Goal: Information Seeking & Learning: Learn about a topic

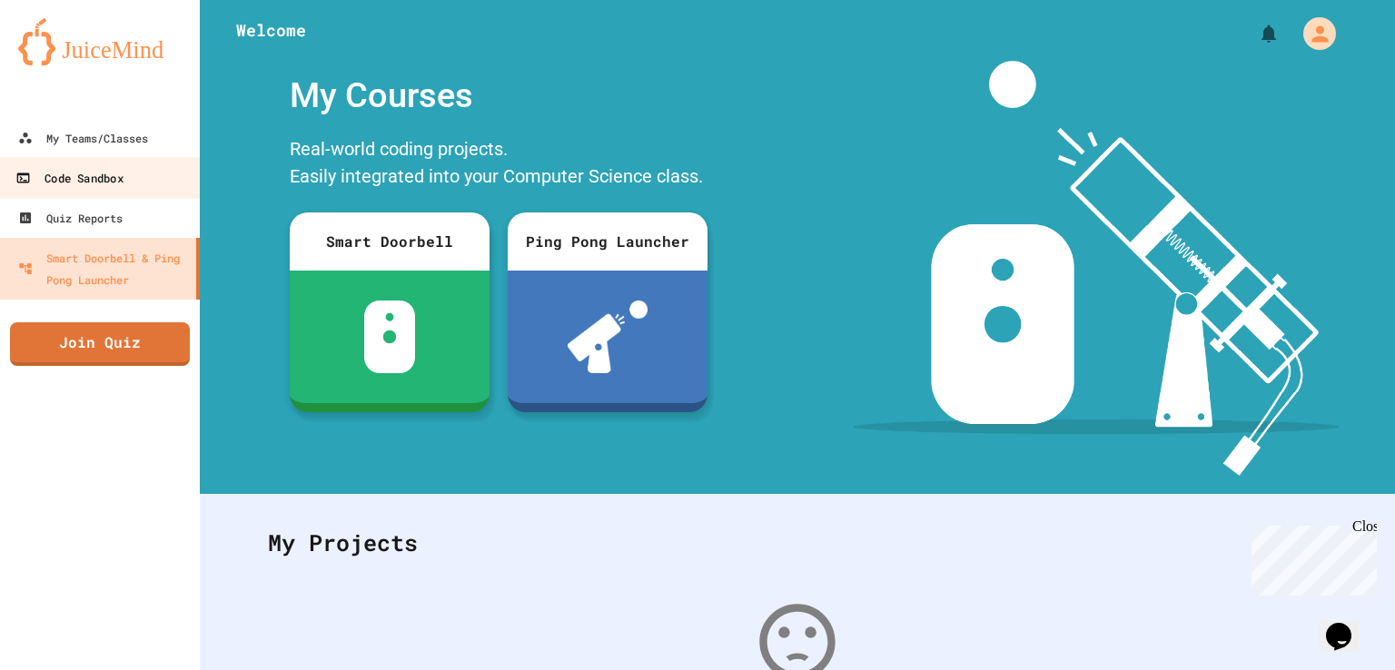
click at [69, 179] on div "Code Sandbox" at bounding box center [68, 178] width 107 height 23
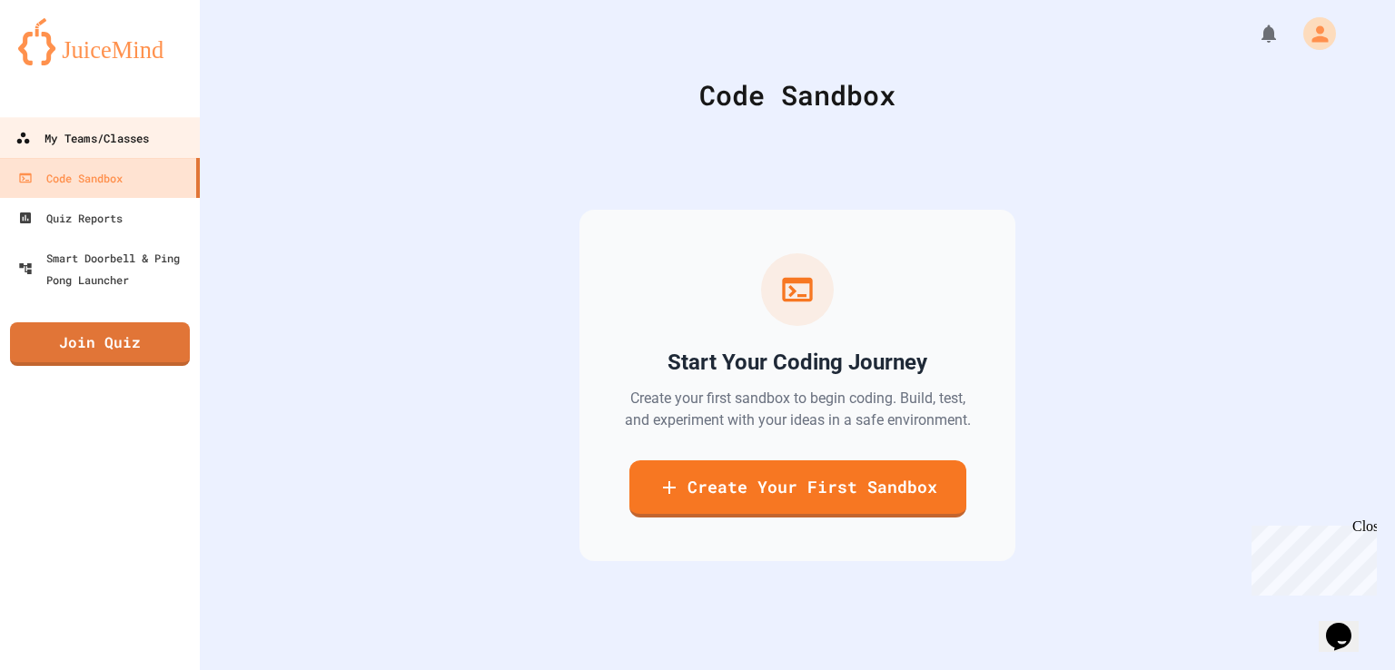
click at [62, 134] on div "My Teams/Classes" at bounding box center [81, 138] width 133 height 23
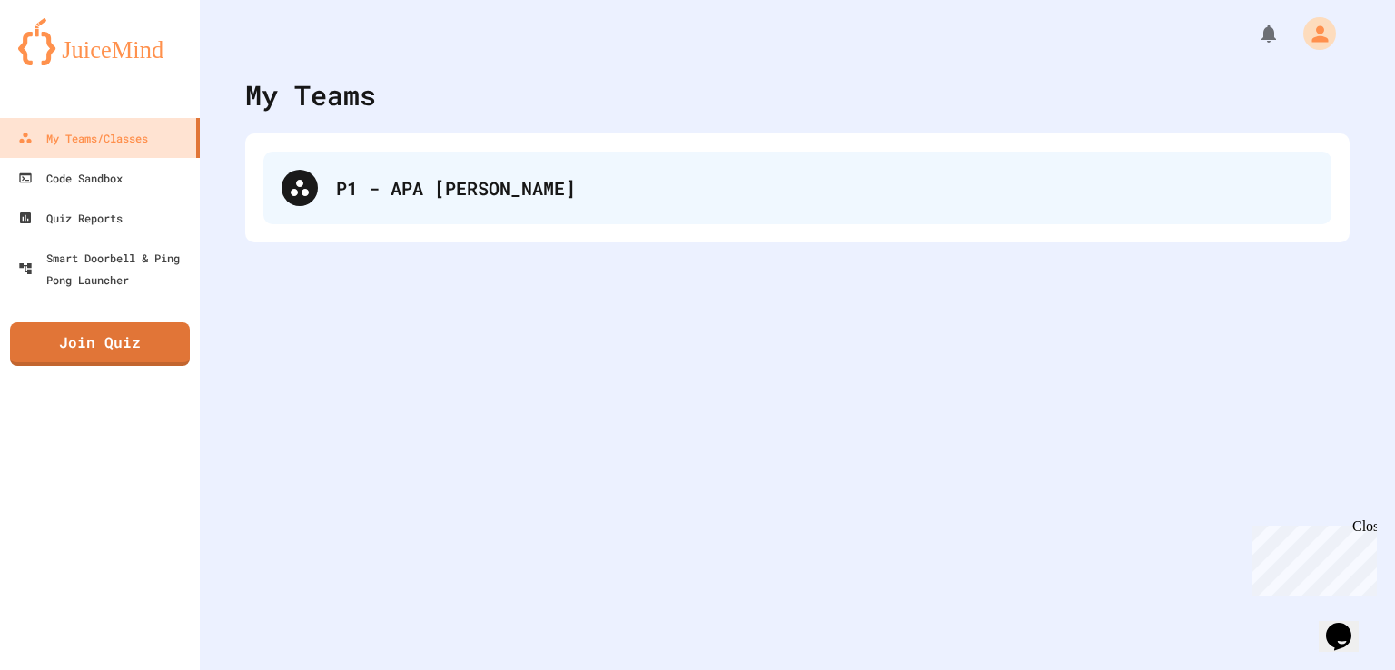
click at [472, 201] on div "P1 - APA [PERSON_NAME]" at bounding box center [824, 187] width 977 height 27
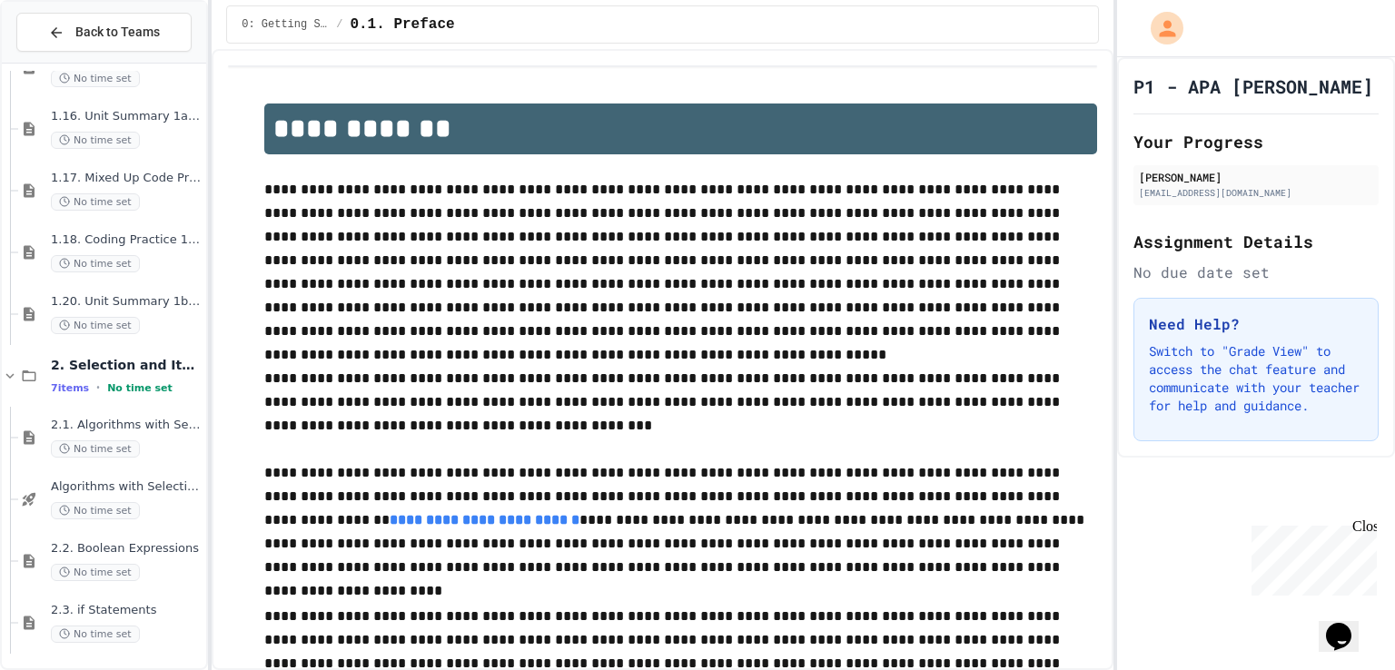
scroll to position [1838, 0]
click at [84, 610] on span "2.6. Comparing Boolean Expressions ([PERSON_NAME] Laws)" at bounding box center [127, 608] width 152 height 15
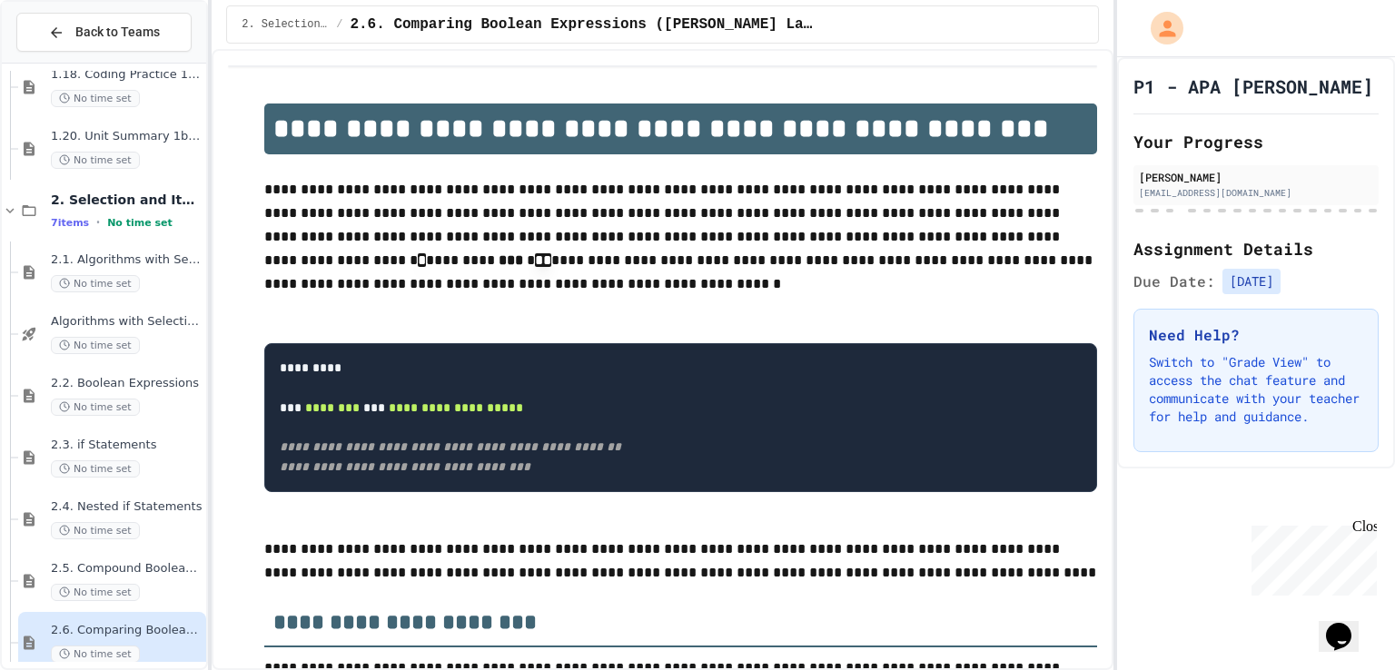
scroll to position [1838, 0]
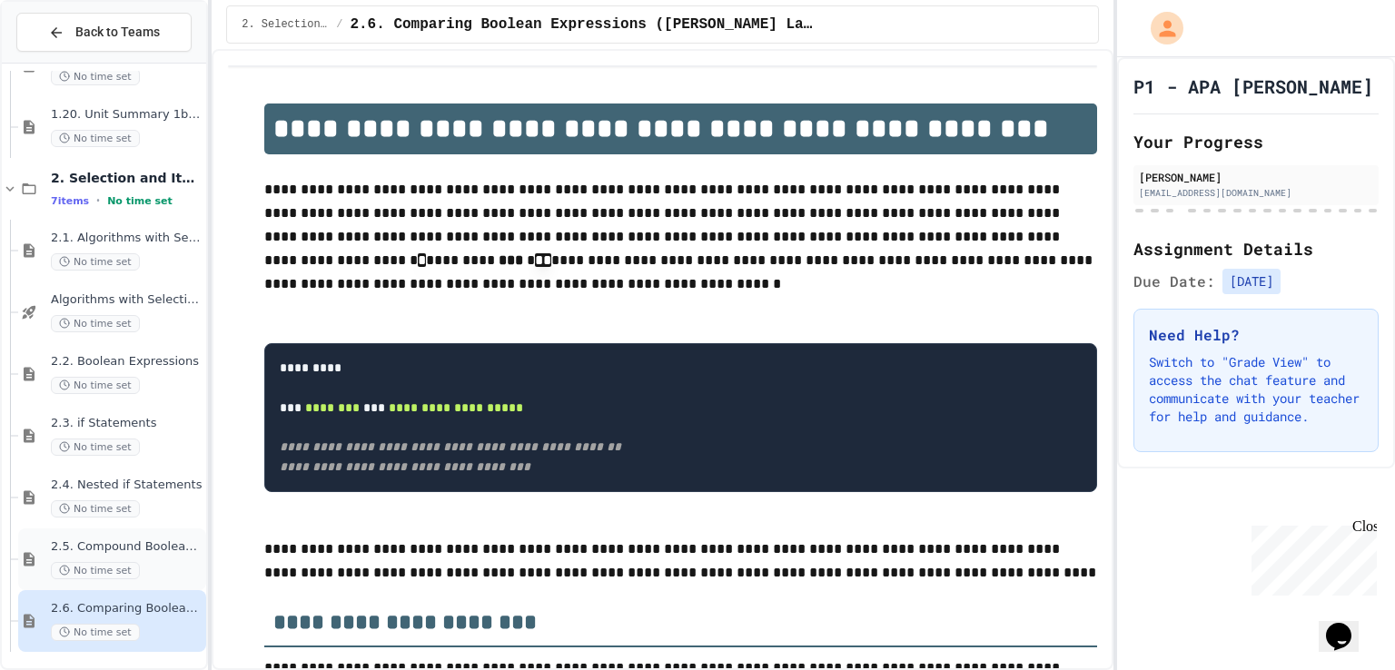
click at [89, 539] on span "2.5. Compound Boolean Expressions" at bounding box center [127, 546] width 152 height 15
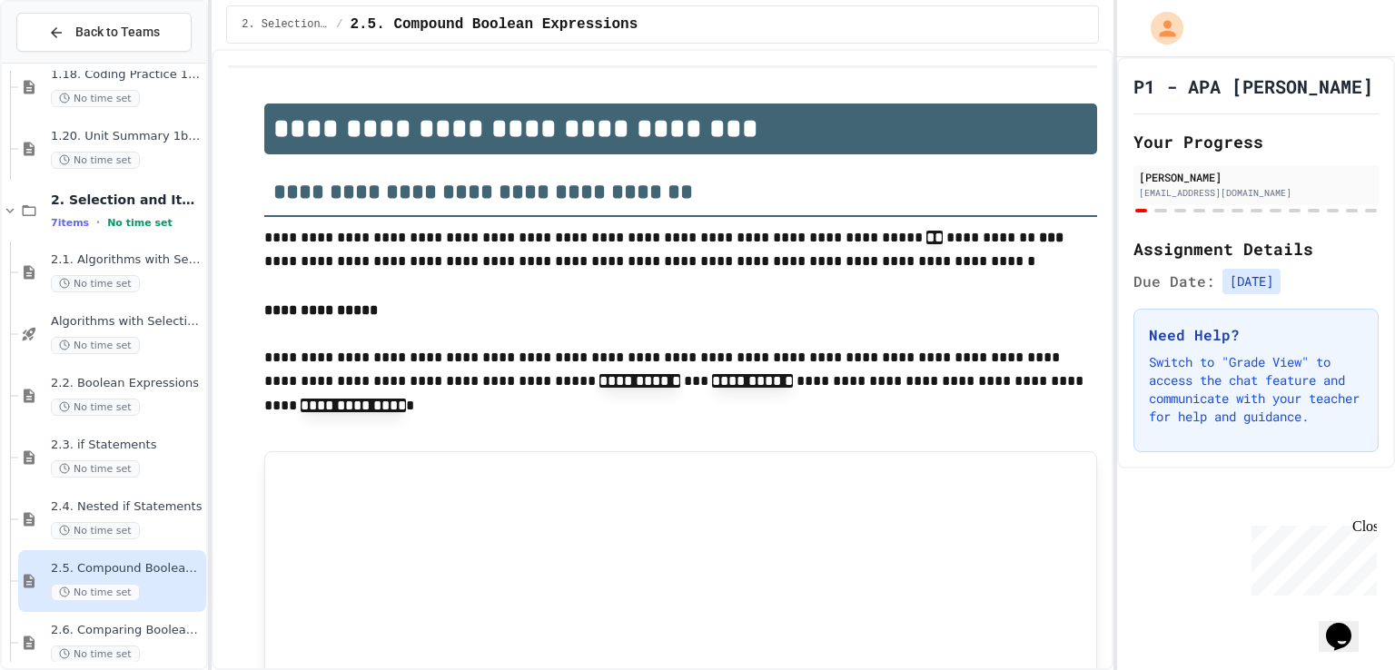
scroll to position [1838, 0]
